Goal: Task Accomplishment & Management: Manage account settings

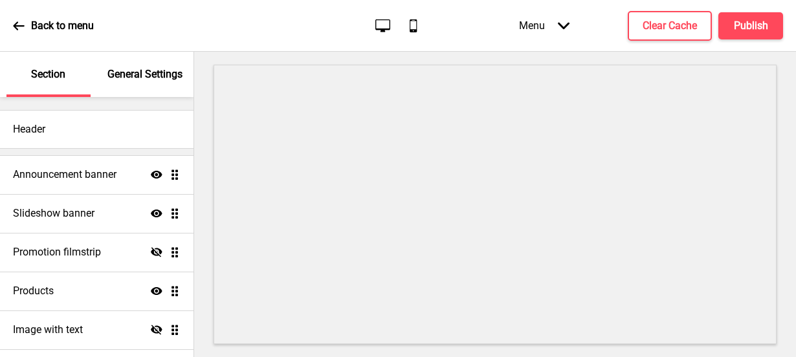
click at [21, 26] on icon at bounding box center [18, 25] width 11 height 8
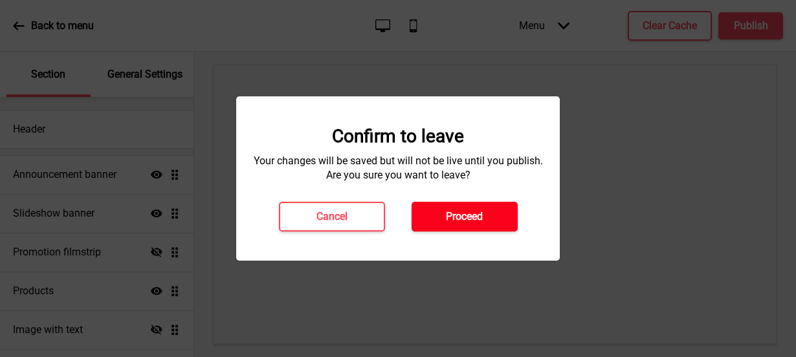
click at [477, 223] on h4 "Proceed" at bounding box center [464, 217] width 37 height 14
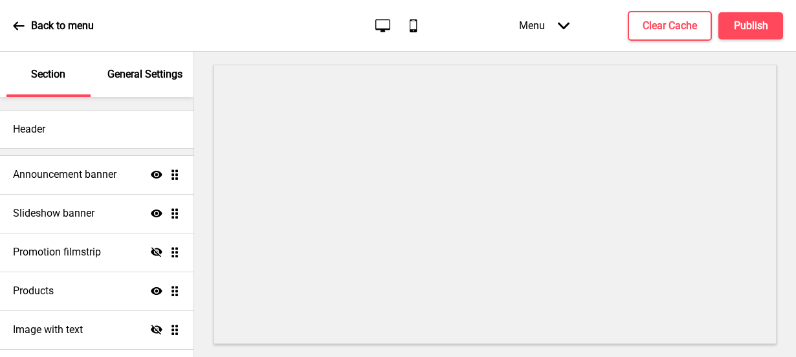
click at [567, 21] on icon "Arrow down" at bounding box center [564, 26] width 12 height 12
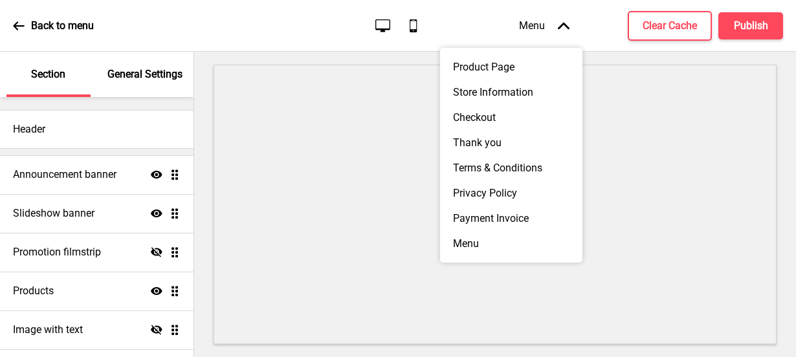
click at [567, 21] on icon "Arrow up" at bounding box center [564, 26] width 12 height 12
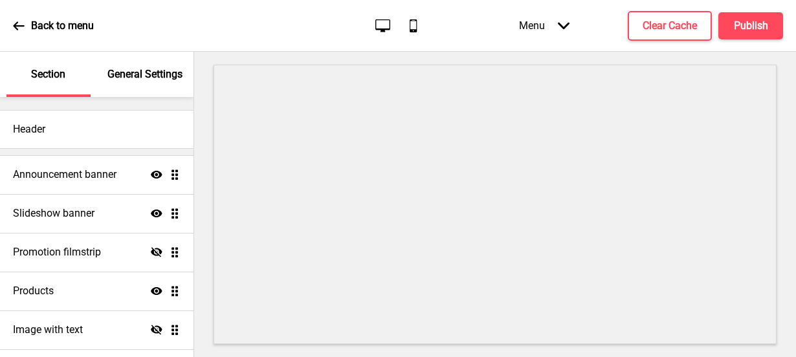
click at [15, 16] on div "Back to menu" at bounding box center [53, 25] width 81 height 35
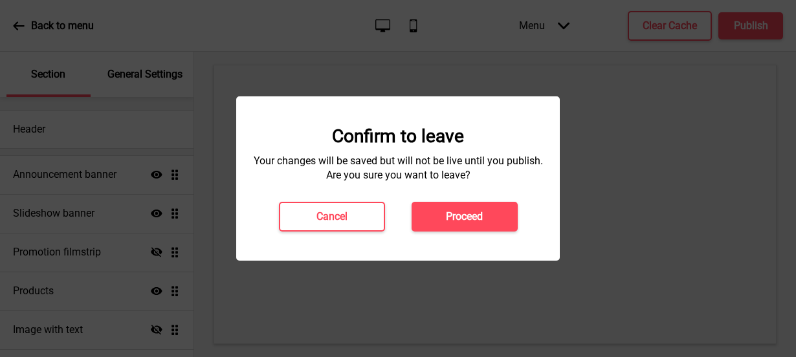
click at [474, 217] on h4 "Proceed" at bounding box center [464, 217] width 37 height 14
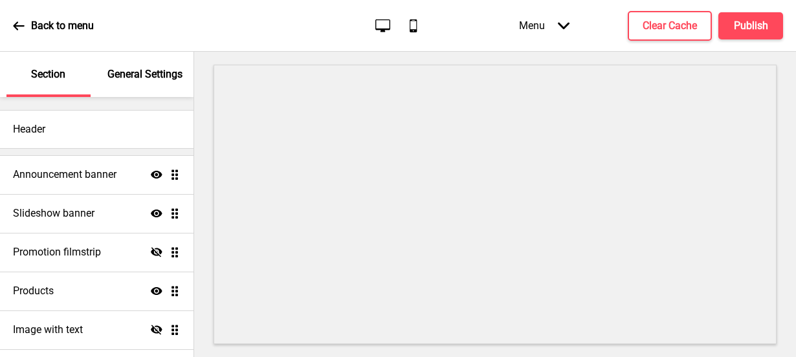
click at [140, 78] on p "General Settings" at bounding box center [144, 74] width 75 height 14
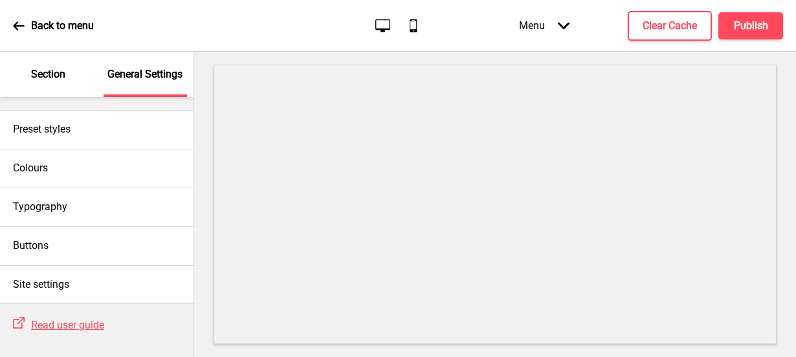
click at [58, 74] on p "Section" at bounding box center [48, 74] width 34 height 14
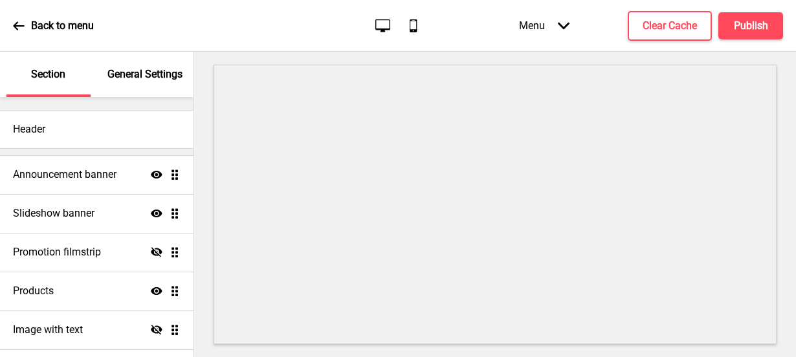
click at [57, 25] on p "Back to menu" at bounding box center [62, 26] width 63 height 14
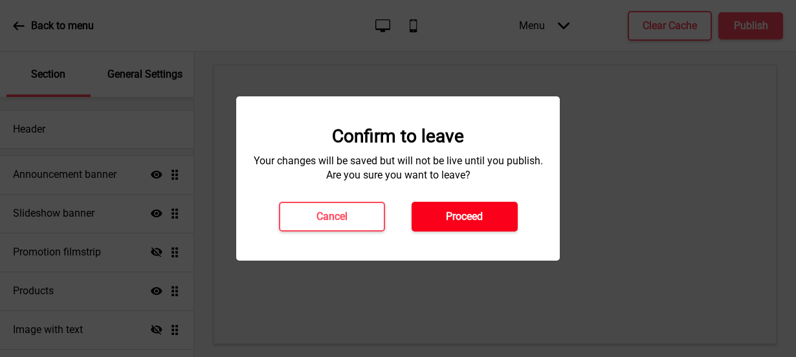
click at [452, 212] on h4 "Proceed" at bounding box center [464, 217] width 37 height 14
